Goal: Task Accomplishment & Management: Manage account settings

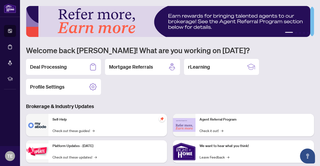
drag, startPoint x: 41, startPoint y: 67, endPoint x: 48, endPoint y: 70, distance: 7.6
click at [42, 67] on h2 "Deal Processing" at bounding box center [48, 67] width 37 height 7
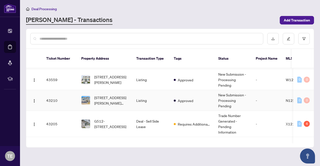
scroll to position [150, 0]
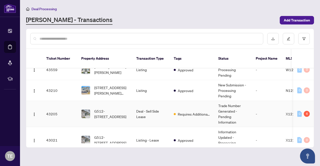
click at [148, 105] on td "Deal - Sell Side Lease" at bounding box center [151, 114] width 38 height 26
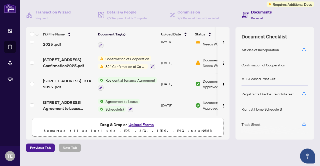
scroll to position [50, 0]
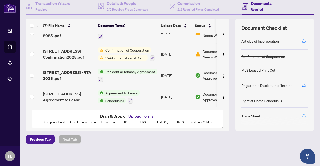
click at [302, 114] on icon "button" at bounding box center [304, 116] width 5 height 5
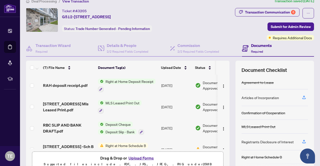
scroll to position [0, 0]
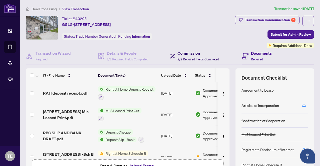
click at [190, 52] on h4 "Commission" at bounding box center [199, 53] width 42 height 6
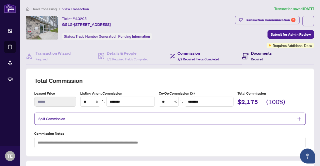
click at [257, 53] on h4 "Documents" at bounding box center [261, 53] width 21 height 6
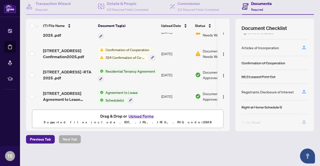
scroll to position [15, 0]
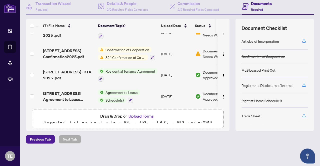
click at [302, 114] on icon "button" at bounding box center [304, 116] width 5 height 5
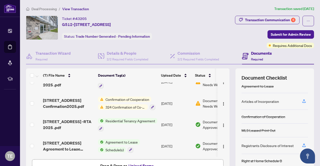
scroll to position [0, 0]
